Goal: Information Seeking & Learning: Check status

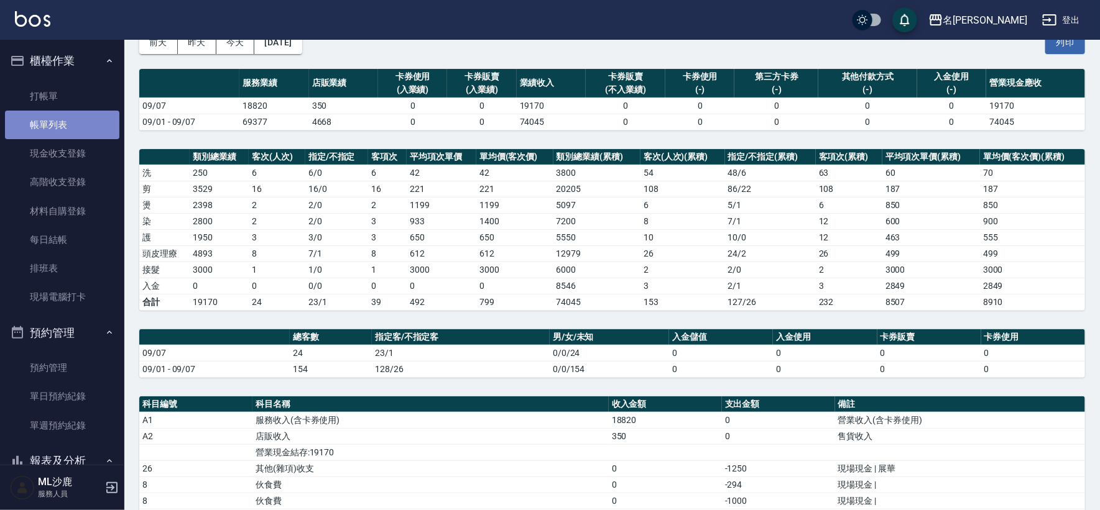
click at [67, 129] on link "帳單列表" at bounding box center [62, 125] width 114 height 29
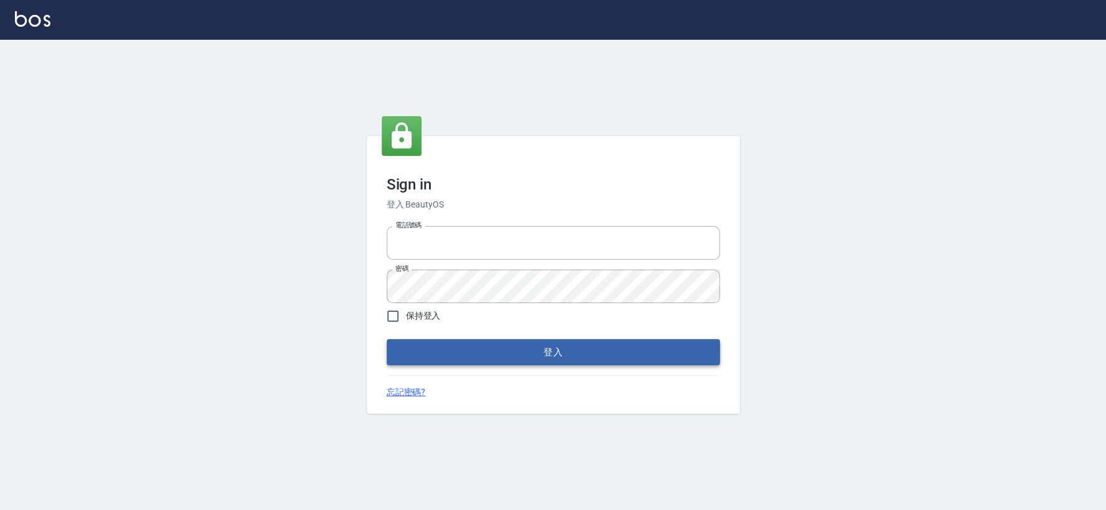
type input "0426653545"
click at [530, 356] on button "登入" at bounding box center [553, 352] width 333 height 26
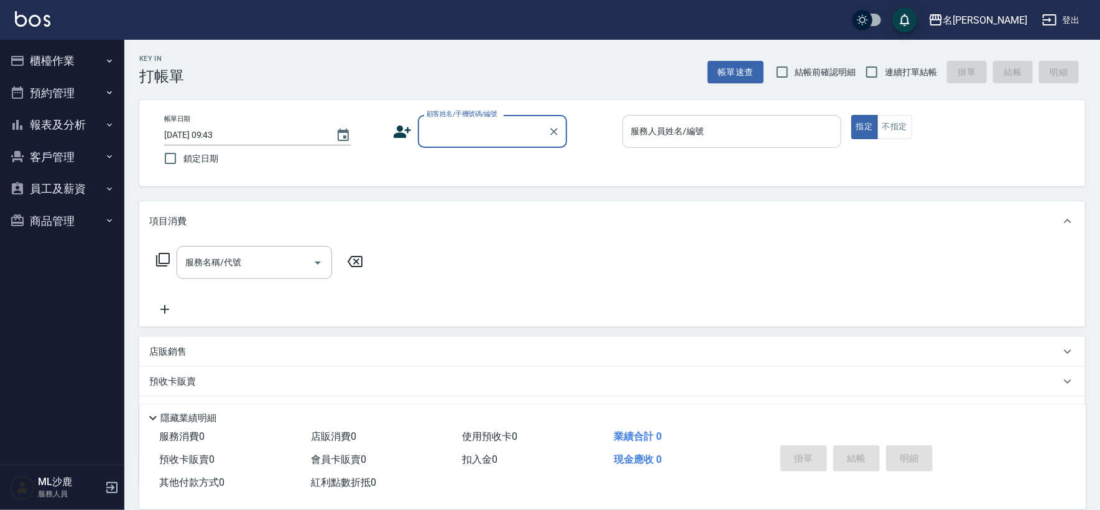
click at [764, 127] on input "服務人員姓名/編號" at bounding box center [732, 132] width 208 height 22
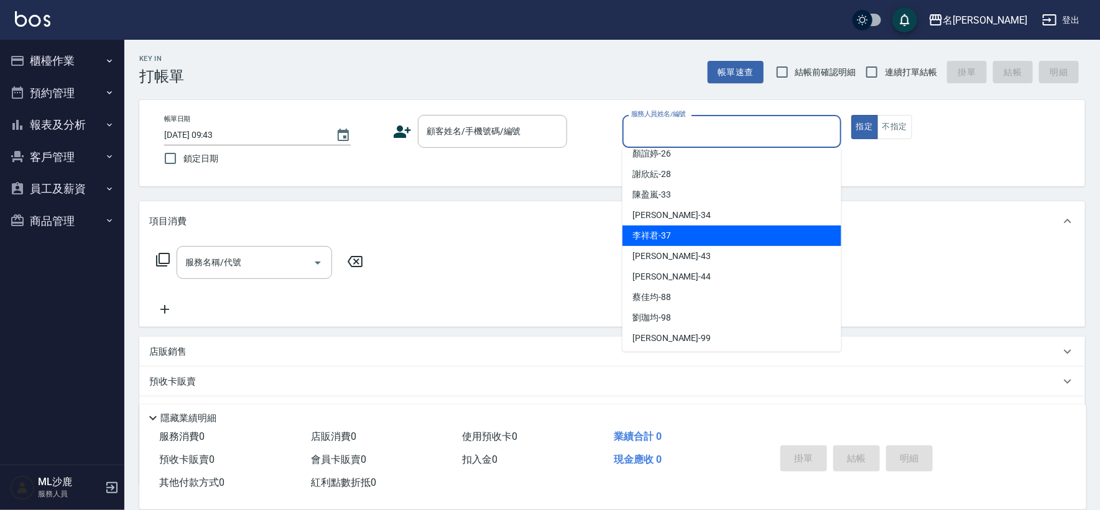
scroll to position [277, 0]
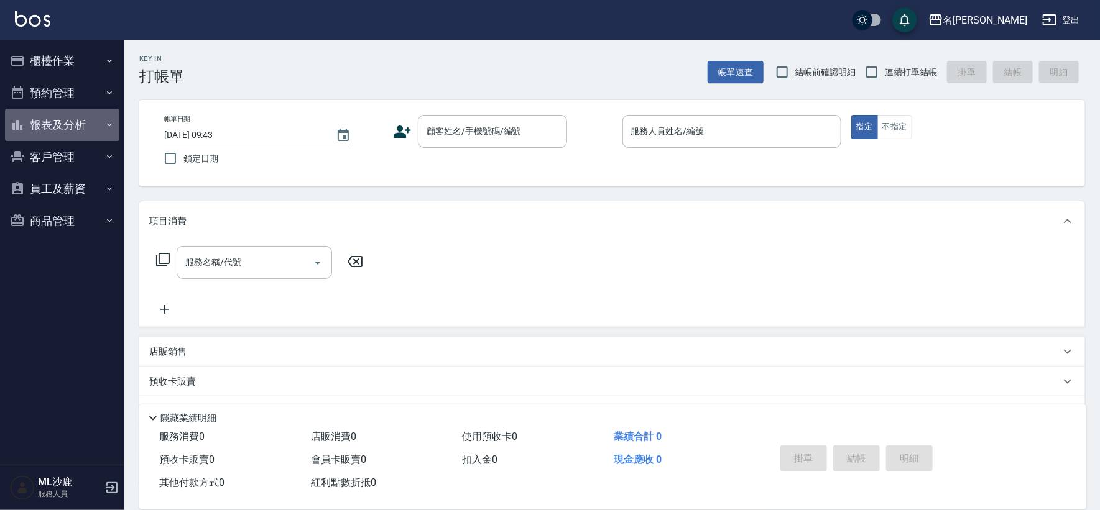
click at [82, 123] on button "報表及分析" at bounding box center [62, 125] width 114 height 32
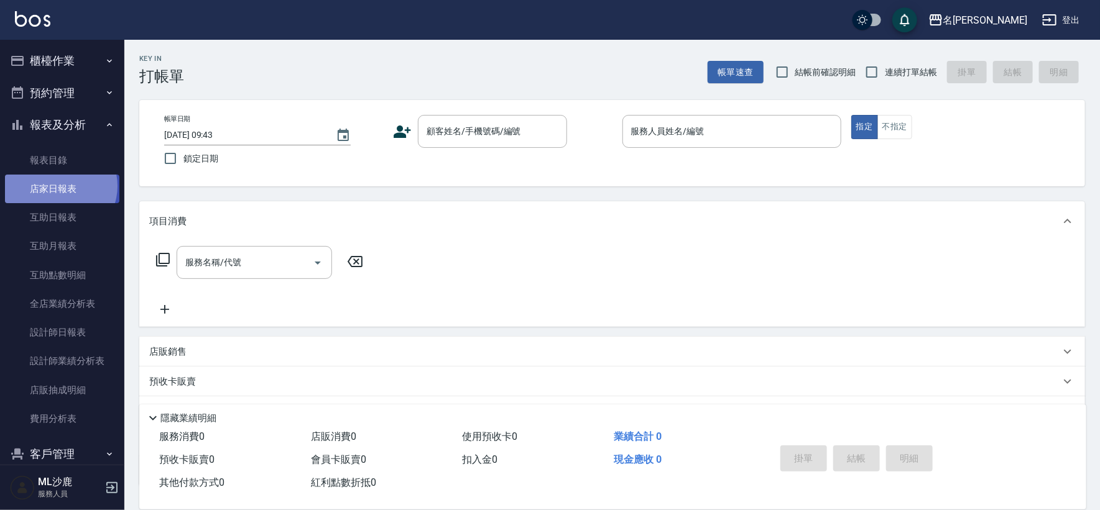
click at [60, 186] on link "店家日報表" at bounding box center [62, 189] width 114 height 29
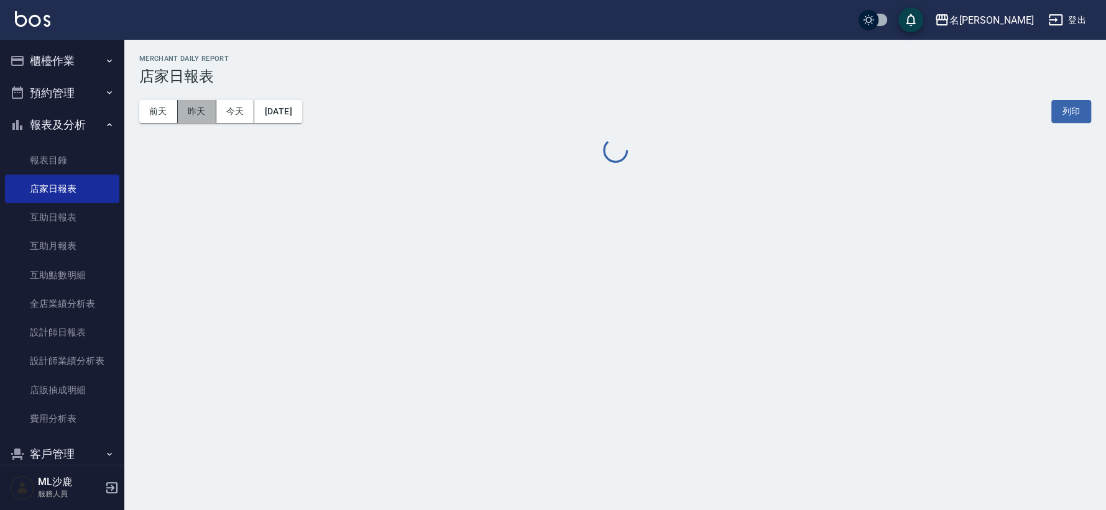
click at [186, 108] on button "昨天" at bounding box center [197, 111] width 39 height 23
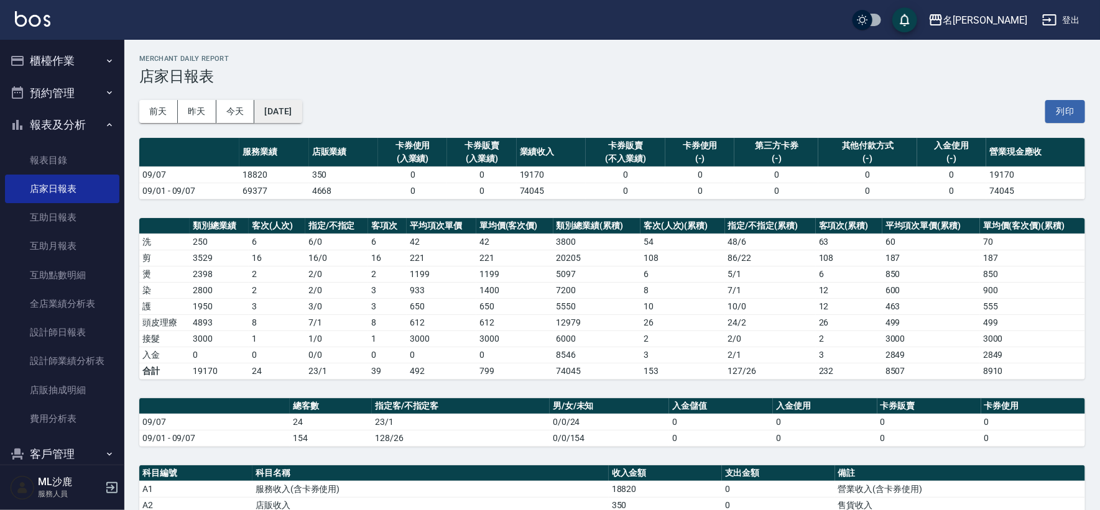
click at [280, 110] on button "[DATE]" at bounding box center [277, 111] width 47 height 23
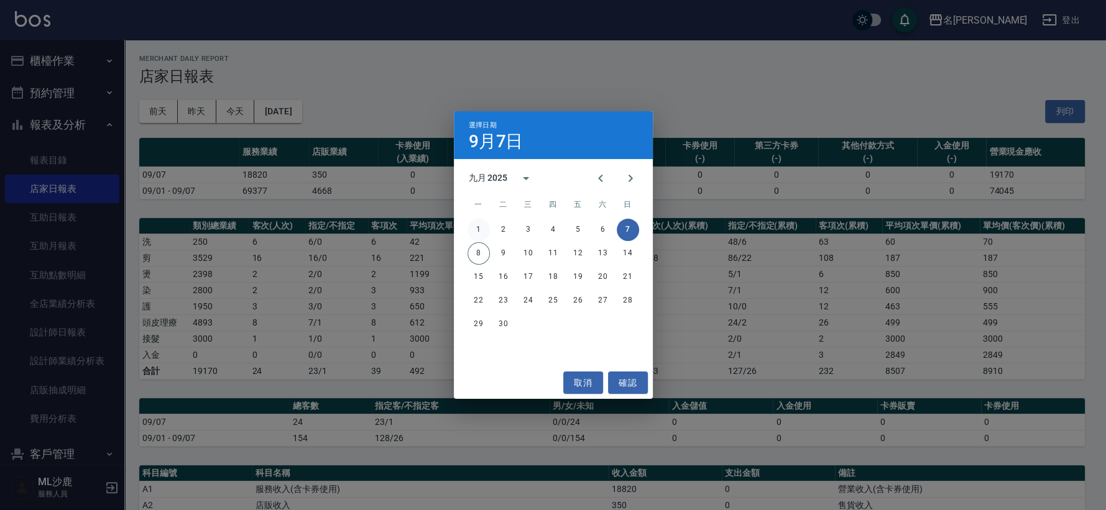
click at [477, 227] on button "1" at bounding box center [478, 230] width 22 height 22
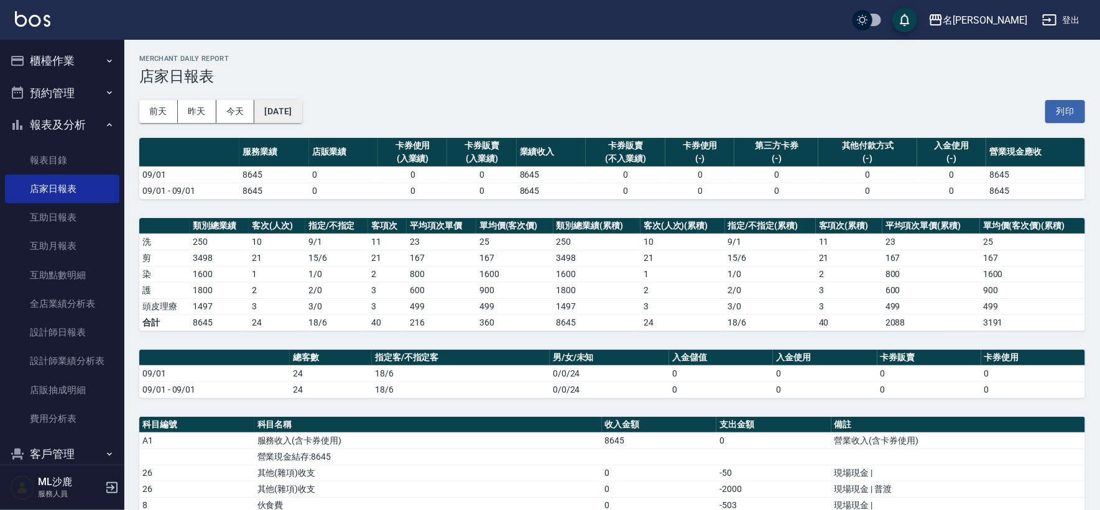
click at [290, 114] on button "2025/09/01" at bounding box center [277, 111] width 47 height 23
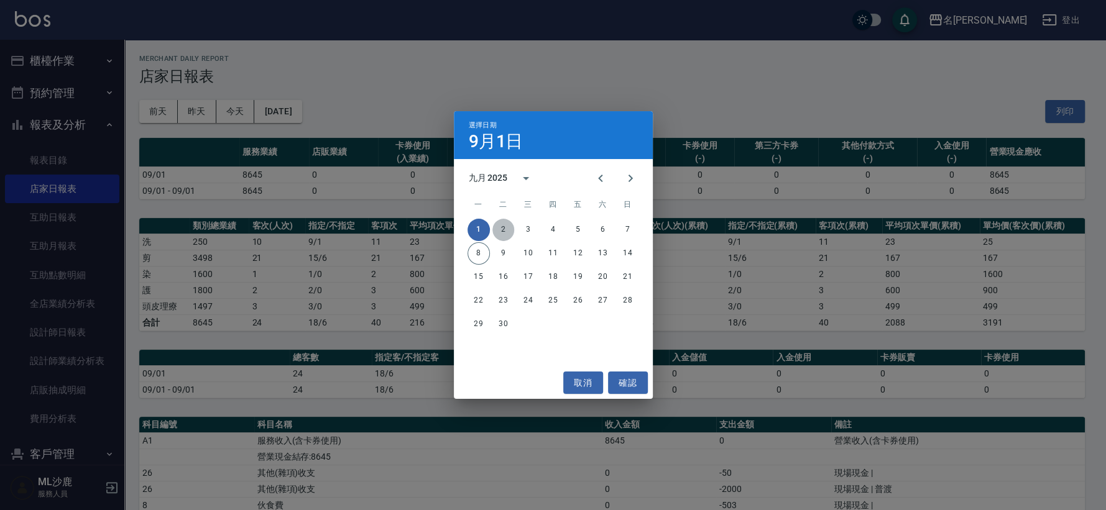
click at [495, 227] on button "2" at bounding box center [503, 230] width 22 height 22
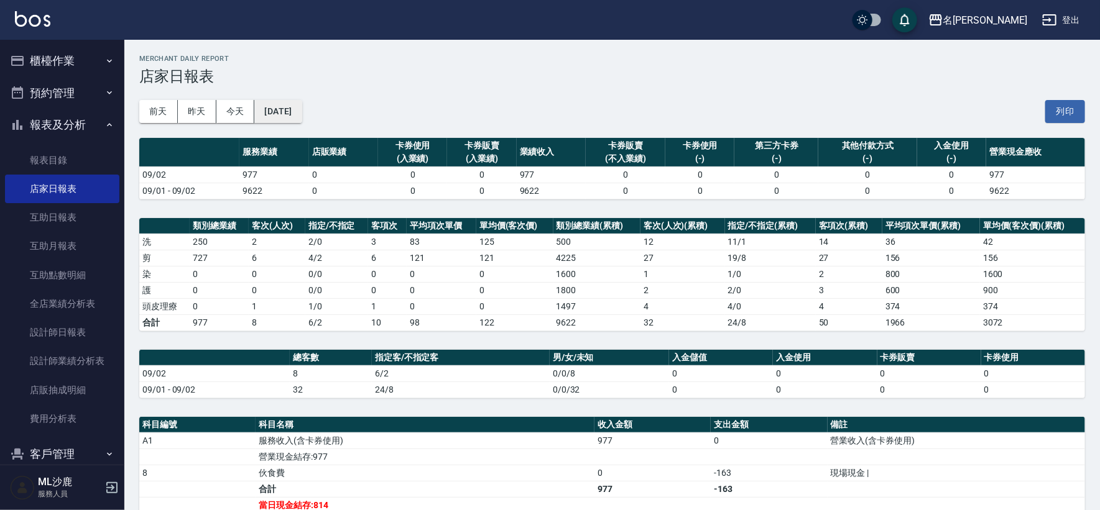
click at [301, 104] on button "2025/09/02" at bounding box center [277, 111] width 47 height 23
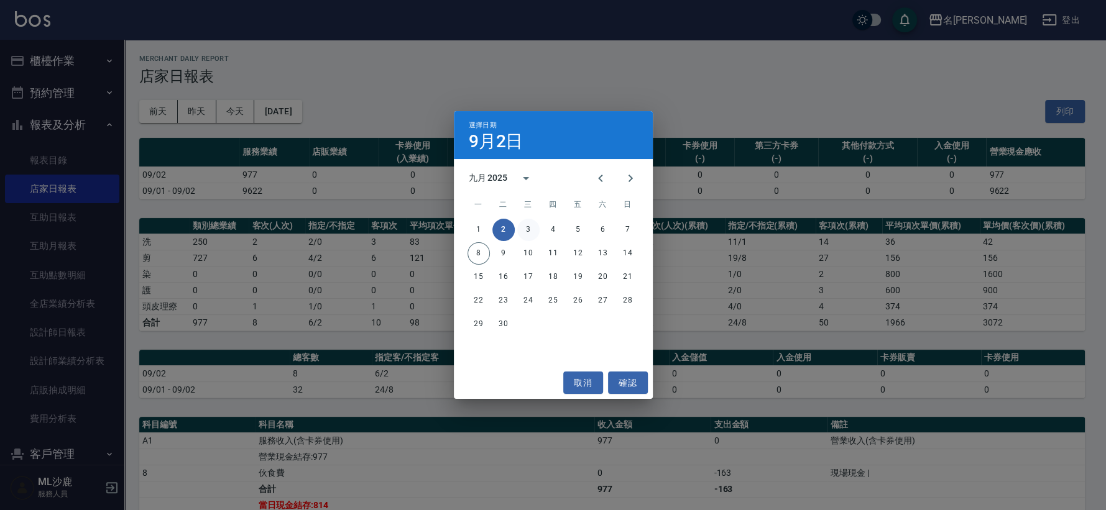
click at [525, 226] on button "3" at bounding box center [528, 230] width 22 height 22
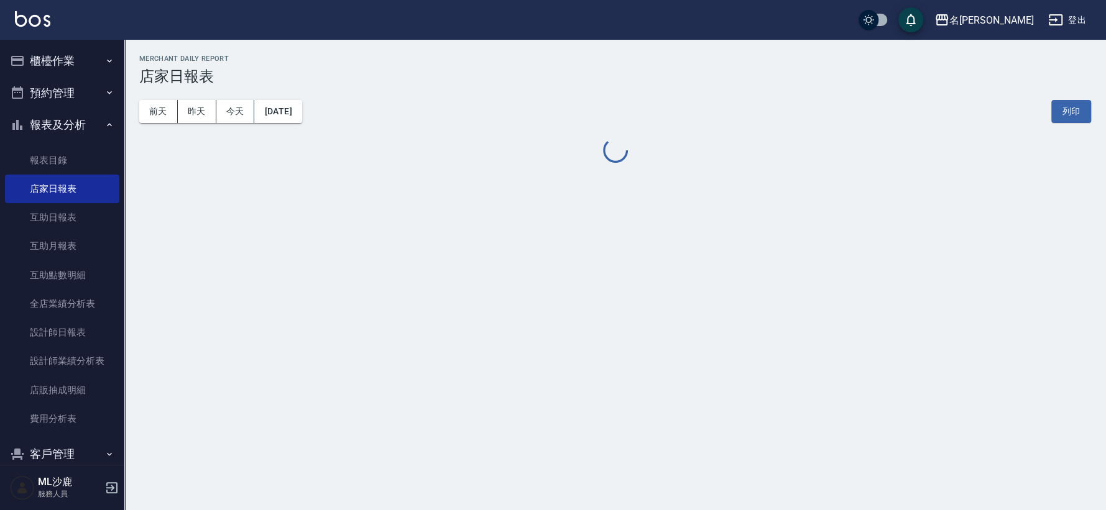
click at [525, 226] on div "名留沙鹿 2025-09-03 店家日報表 列印時間： 2025-09-08-09:49 Merchant Daily Report 店家日報表 前天 昨天 …" at bounding box center [553, 255] width 1106 height 510
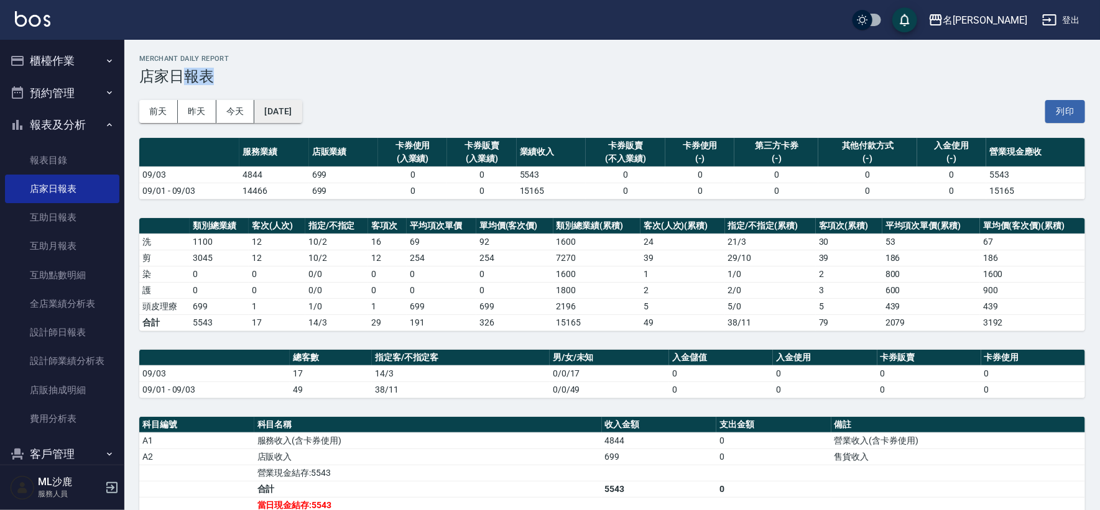
click at [297, 115] on button "2025/09/03" at bounding box center [277, 111] width 47 height 23
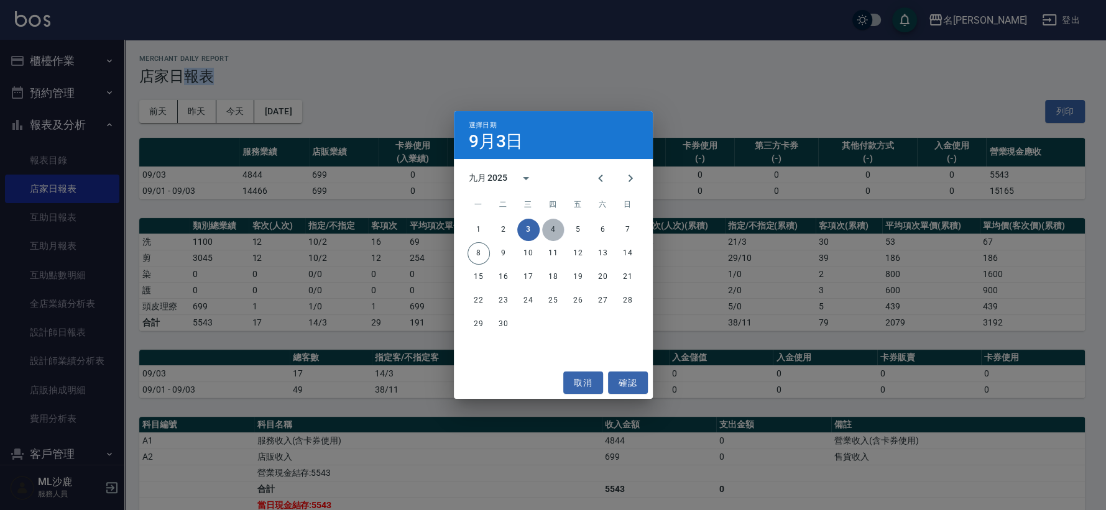
click at [554, 231] on button "4" at bounding box center [553, 230] width 22 height 22
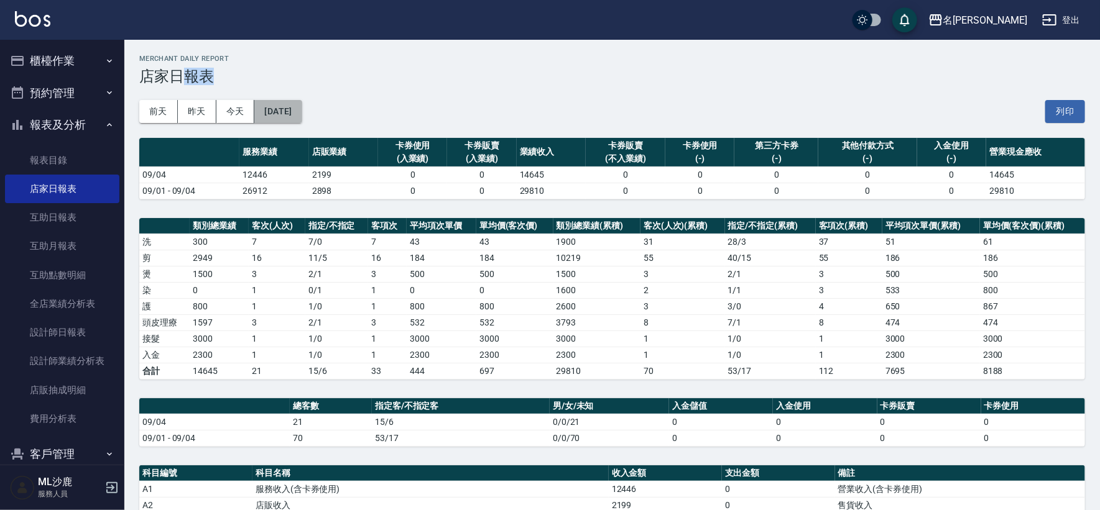
click at [277, 117] on button "2025/09/04" at bounding box center [277, 111] width 47 height 23
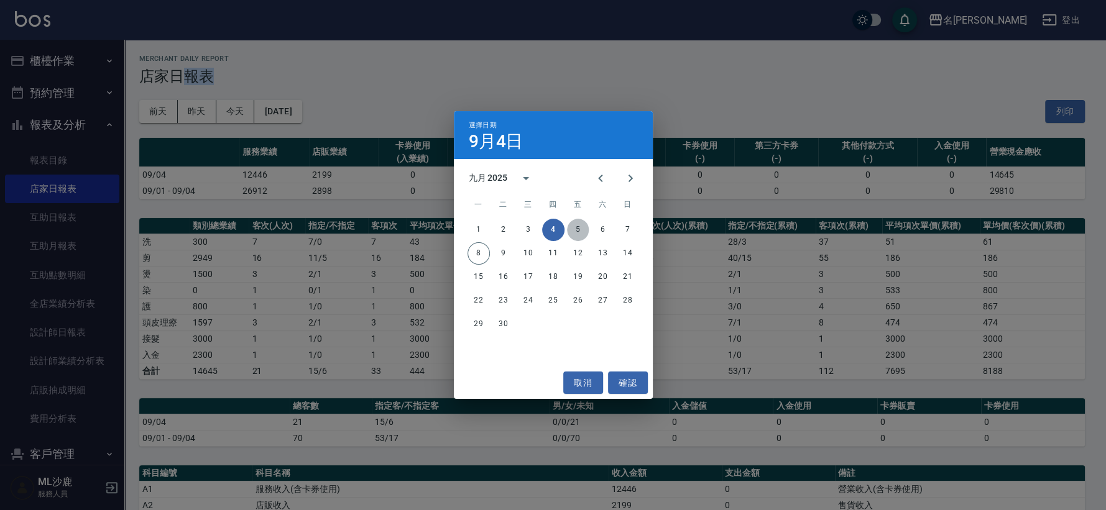
click at [573, 227] on button "5" at bounding box center [578, 230] width 22 height 22
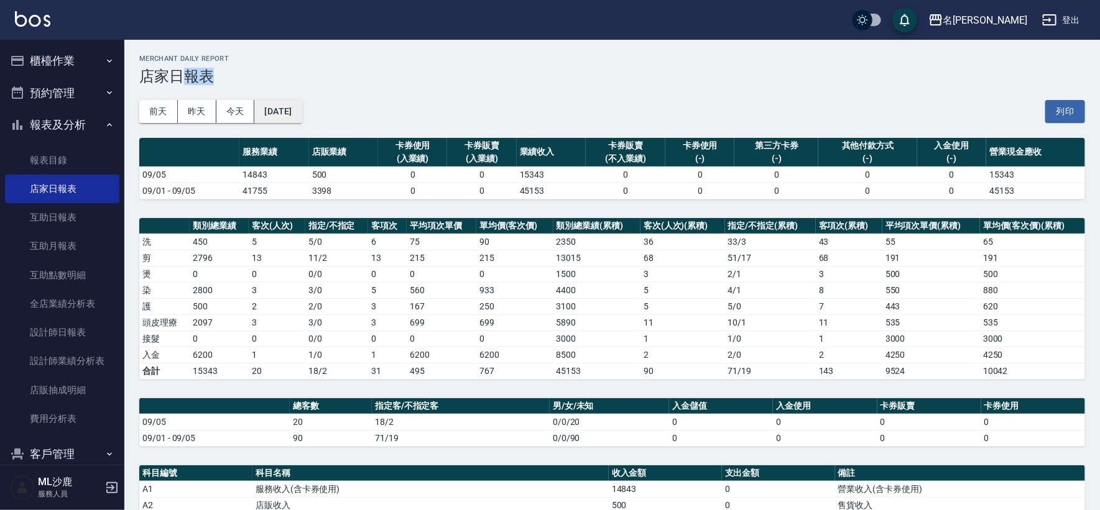
click at [301, 109] on button "2025/09/05" at bounding box center [277, 111] width 47 height 23
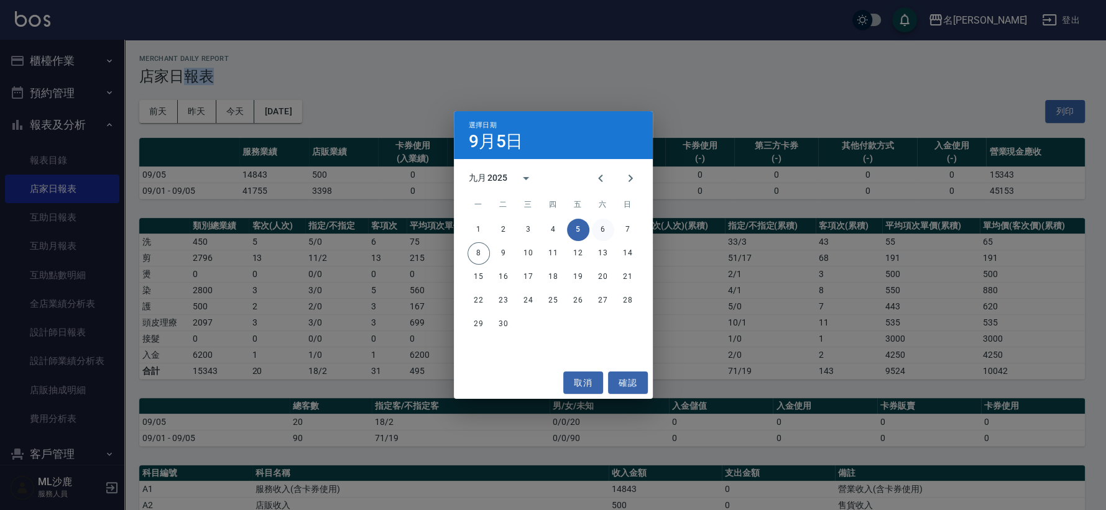
click at [595, 231] on button "6" at bounding box center [603, 230] width 22 height 22
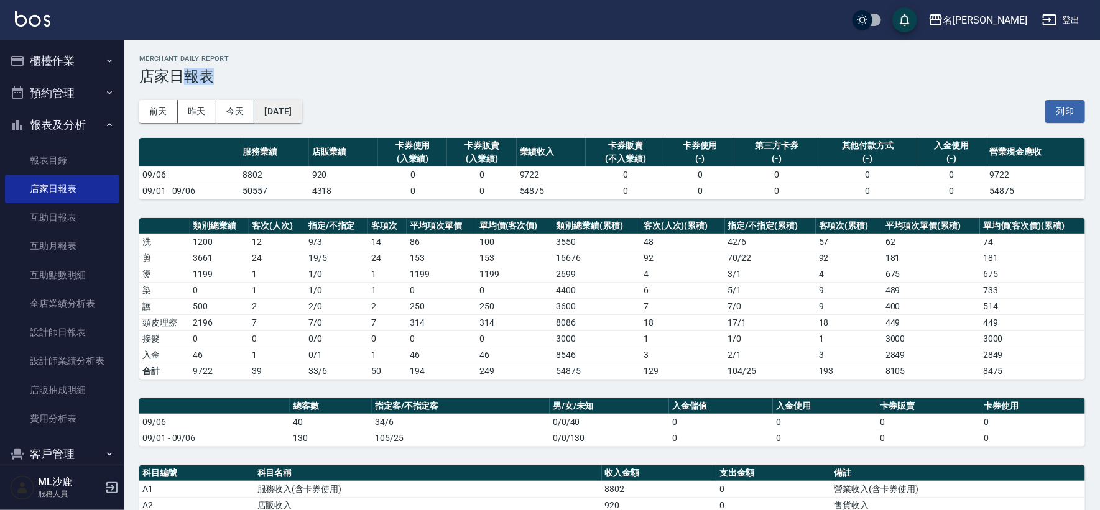
click at [301, 109] on button "2025/09/06" at bounding box center [277, 111] width 47 height 23
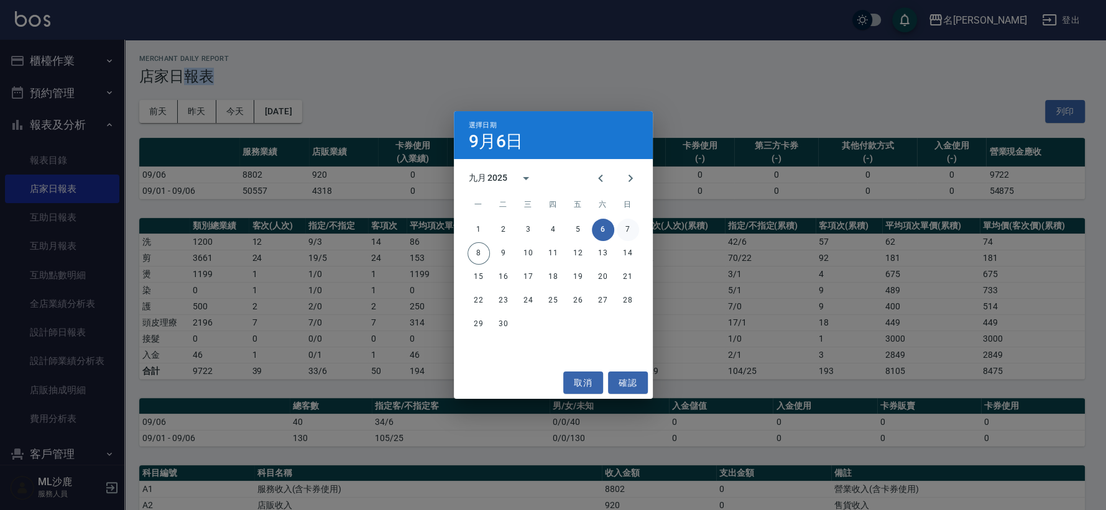
click at [630, 224] on button "7" at bounding box center [628, 230] width 22 height 22
